Goal: Information Seeking & Learning: Learn about a topic

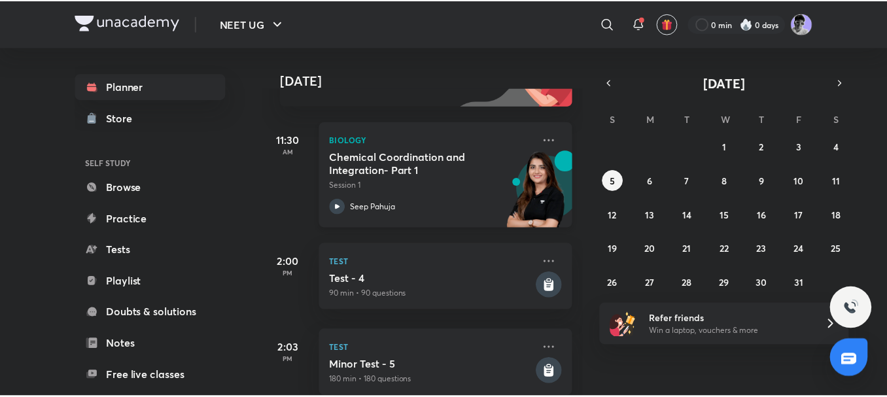
scroll to position [161, 0]
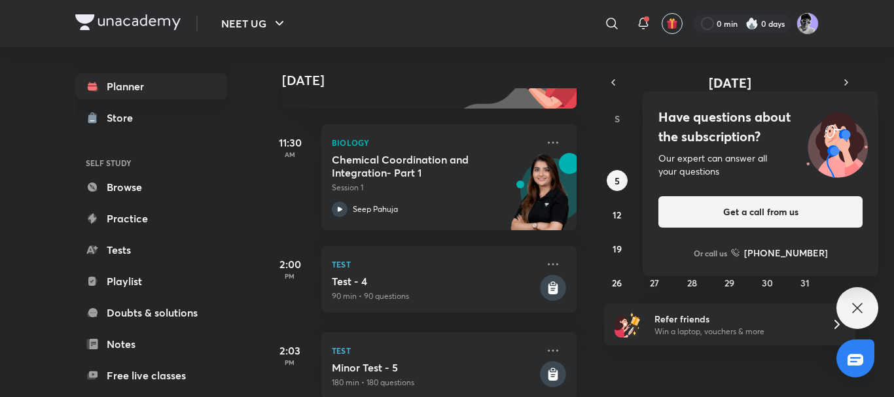
click at [864, 292] on div "Have questions about the subscription? Our expert can answer all your questions…" at bounding box center [857, 308] width 42 height 42
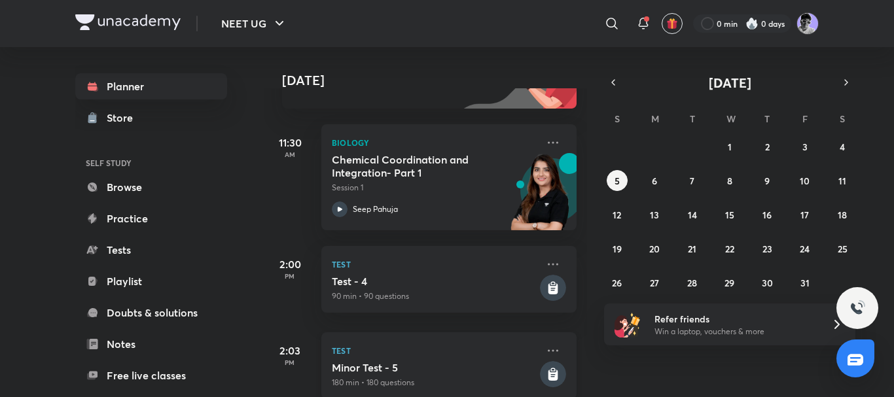
click at [407, 352] on p "Test" at bounding box center [434, 351] width 205 height 16
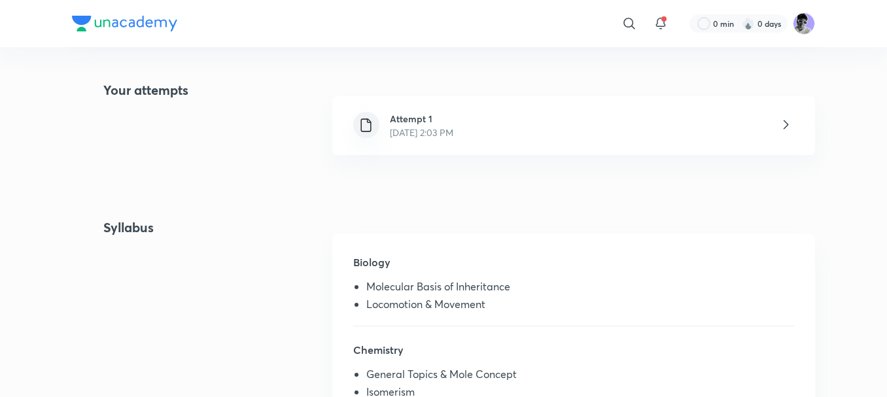
scroll to position [294, 0]
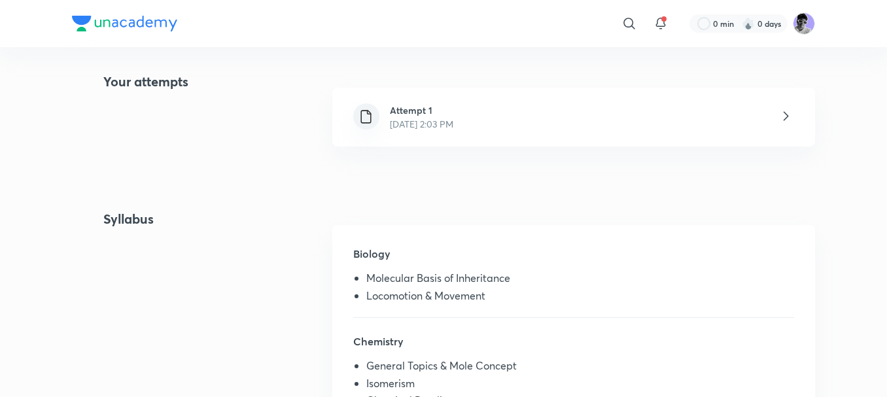
click at [595, 114] on div "Attempt 1 [DATE] 2:03 PM" at bounding box center [573, 117] width 483 height 59
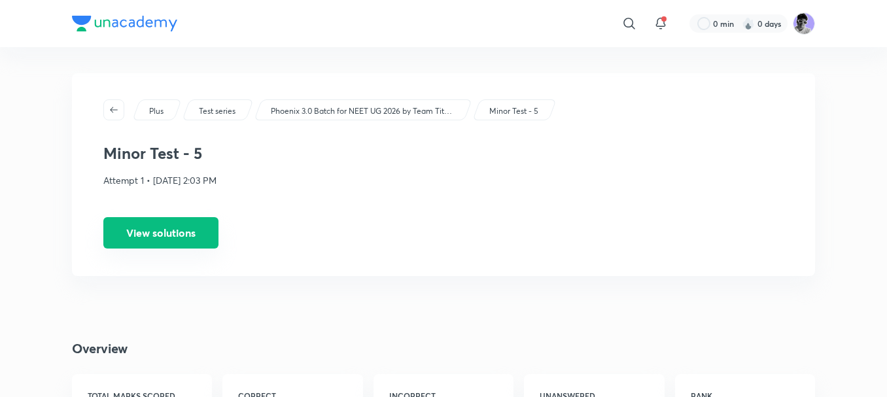
click at [195, 236] on button "View solutions" at bounding box center [160, 232] width 115 height 31
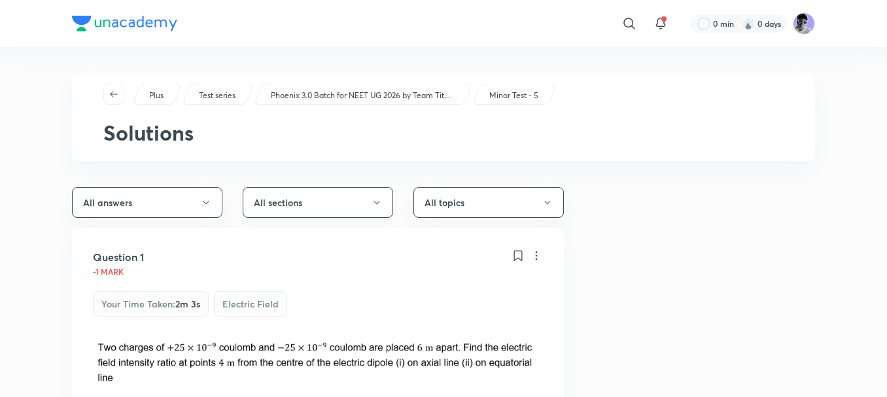
click at [304, 210] on button "All sections" at bounding box center [318, 202] width 151 height 31
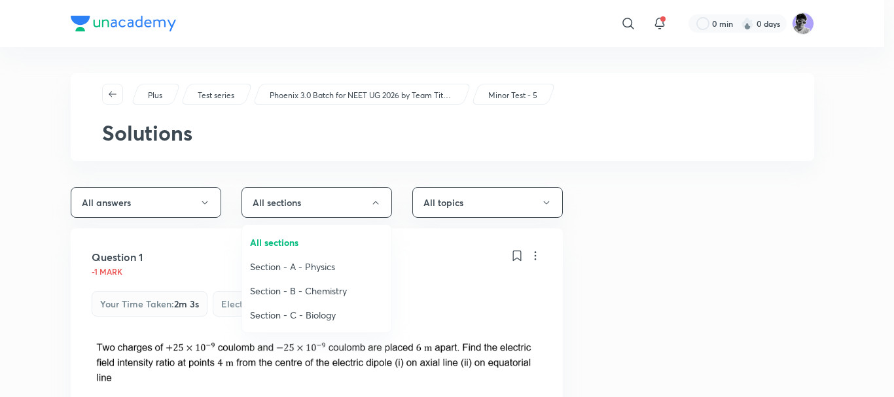
click at [153, 220] on div at bounding box center [447, 198] width 894 height 397
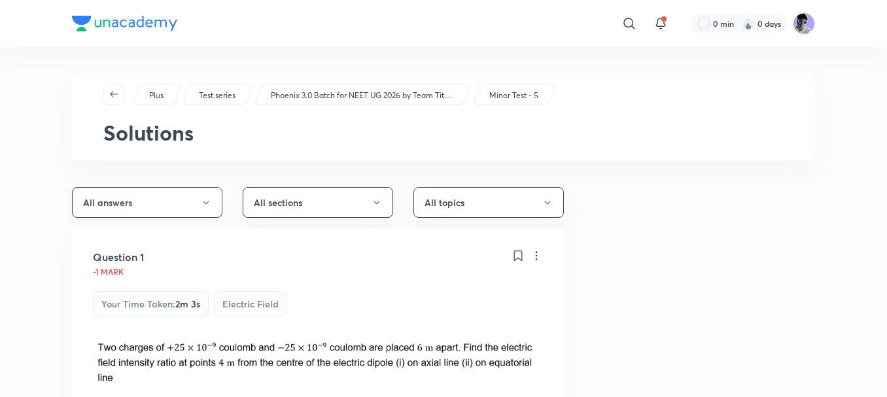
click at [181, 200] on button "All answers" at bounding box center [147, 202] width 151 height 31
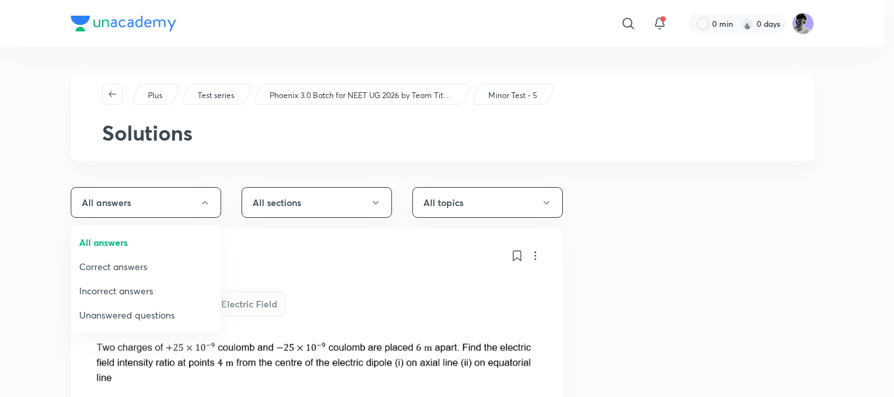
click at [130, 288] on span "Incorrect answers" at bounding box center [146, 291] width 134 height 14
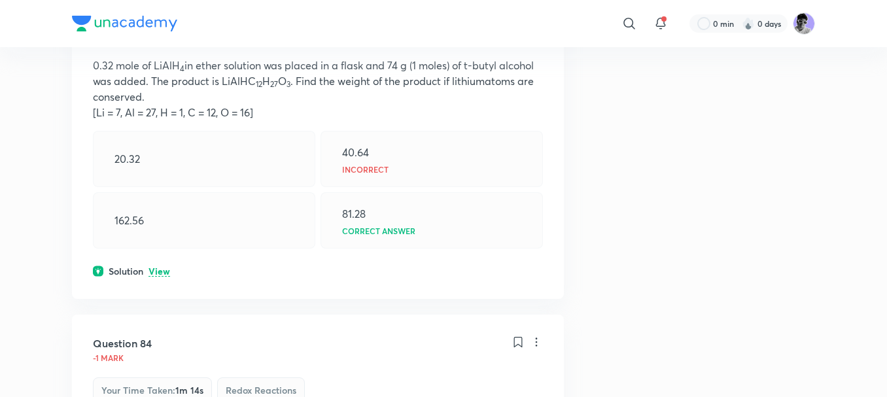
scroll to position [4908, 0]
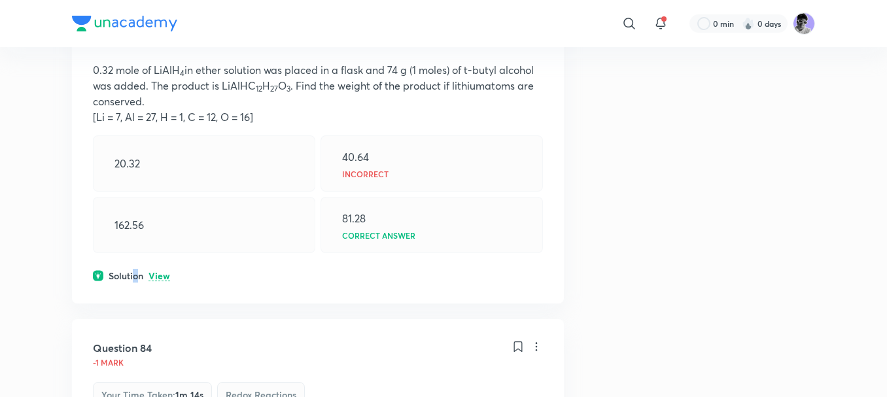
click at [141, 304] on div "Question 66 -1 mark Your time taken : 1m 1s Mole fraction (x) 0.32 mole of LiAl…" at bounding box center [318, 126] width 492 height 353
click at [141, 283] on h6 "Solution" at bounding box center [126, 276] width 35 height 14
